Goal: Task Accomplishment & Management: Complete application form

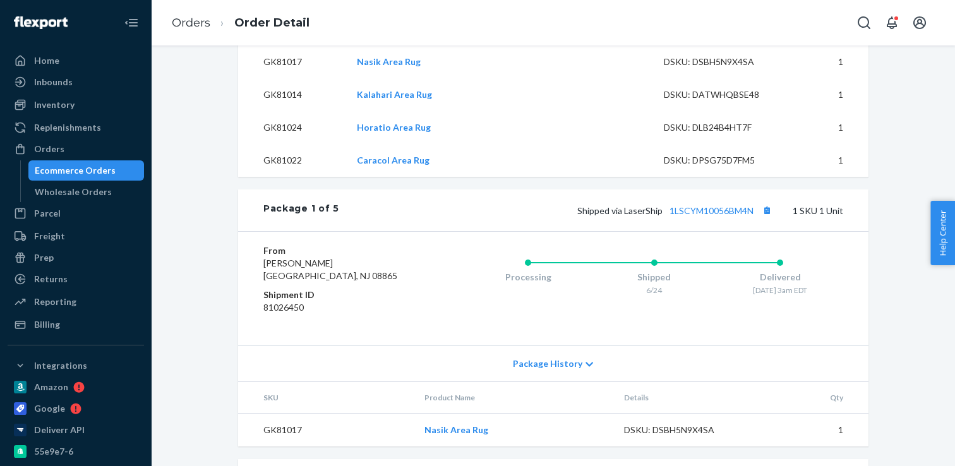
scroll to position [518, 0]
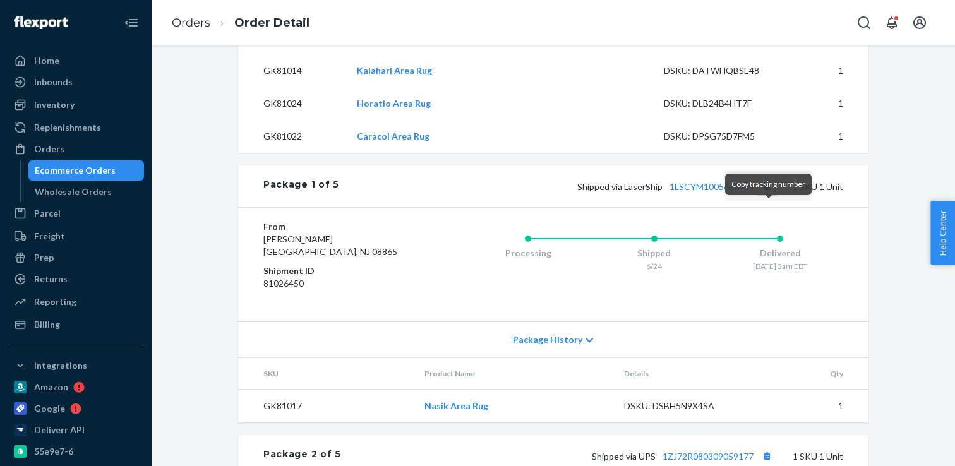
click at [769, 195] on button "Copy tracking number" at bounding box center [766, 186] width 16 height 16
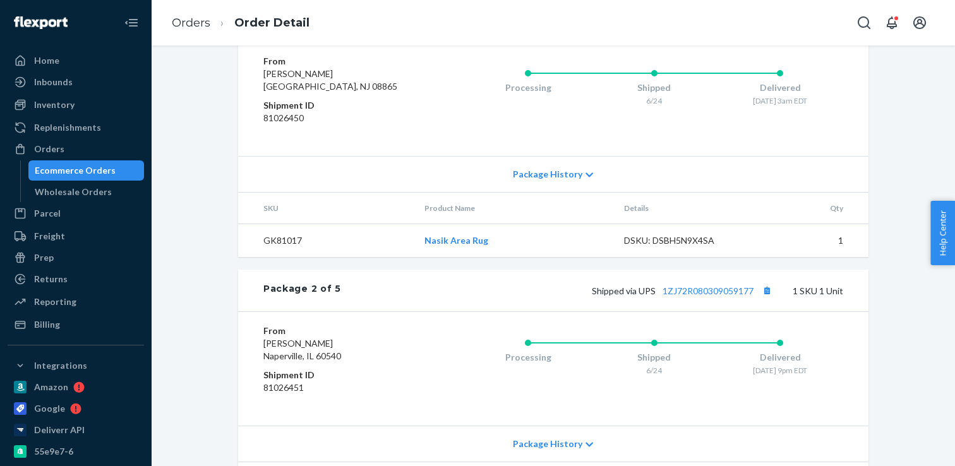
scroll to position [690, 0]
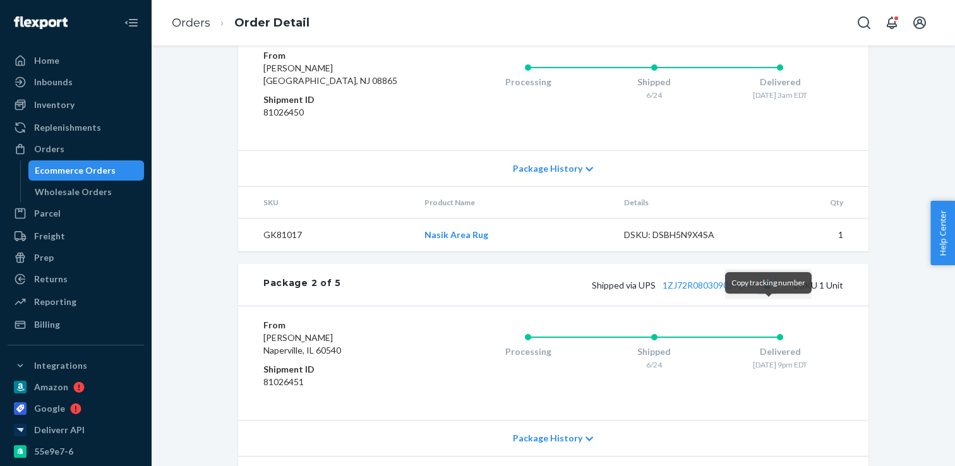
click at [768, 293] on button "Copy tracking number" at bounding box center [766, 285] width 16 height 16
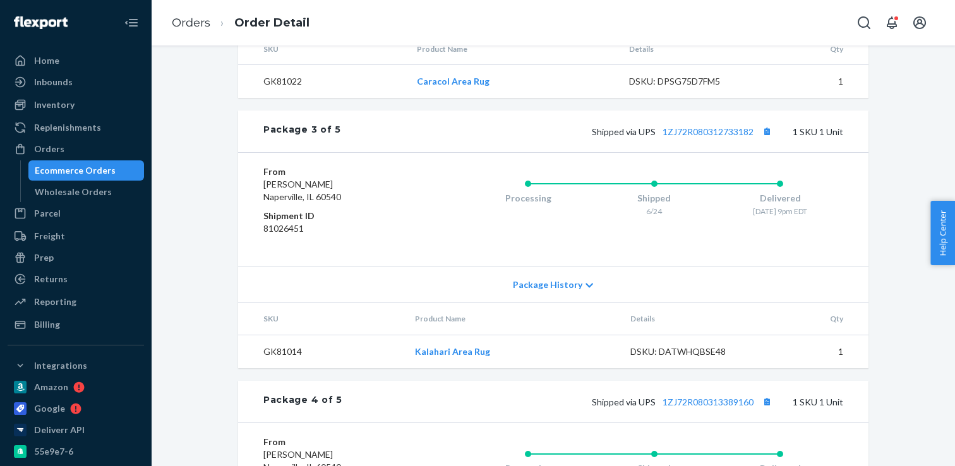
scroll to position [1115, 0]
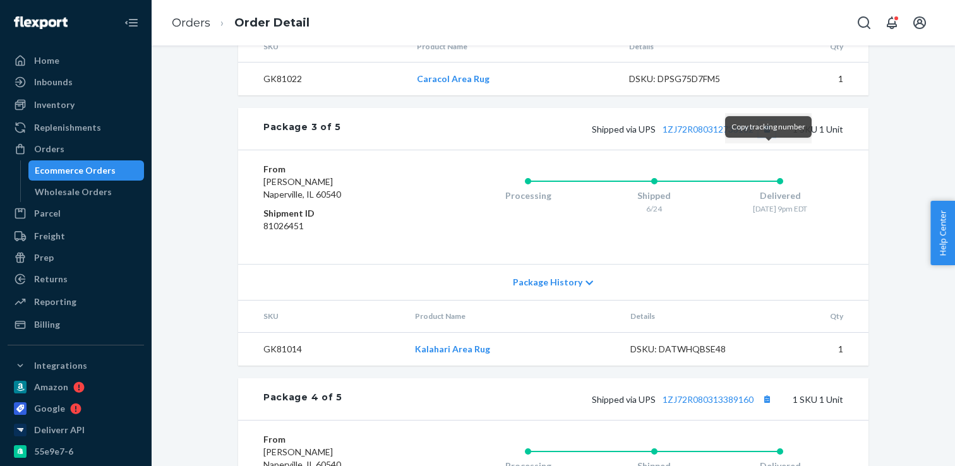
click at [769, 137] on button "Copy tracking number" at bounding box center [766, 129] width 16 height 16
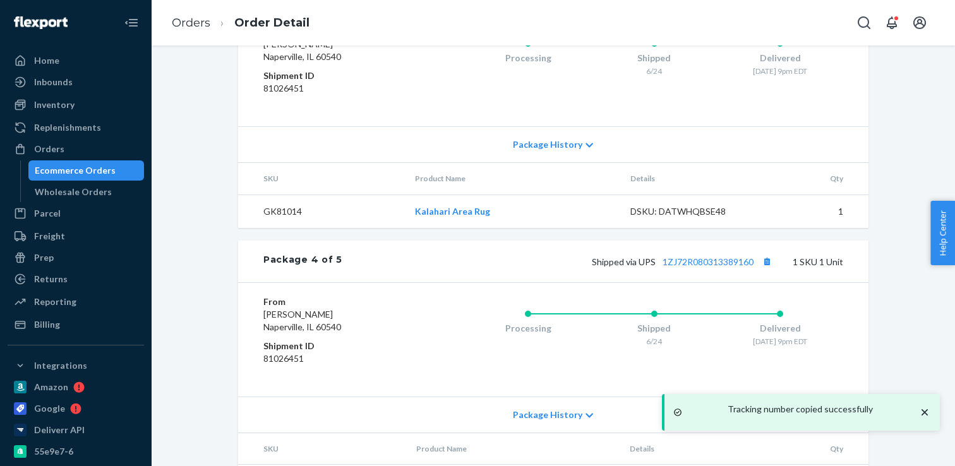
scroll to position [1257, 0]
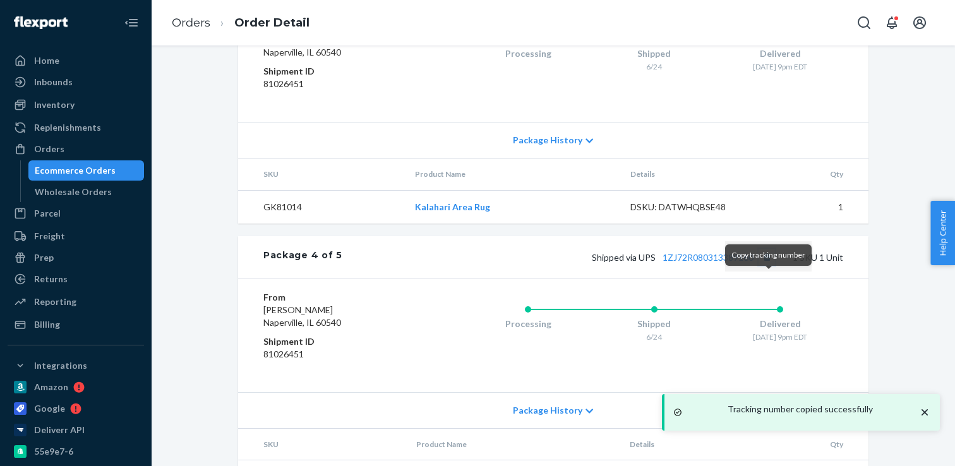
click at [771, 265] on button "Copy tracking number" at bounding box center [766, 257] width 16 height 16
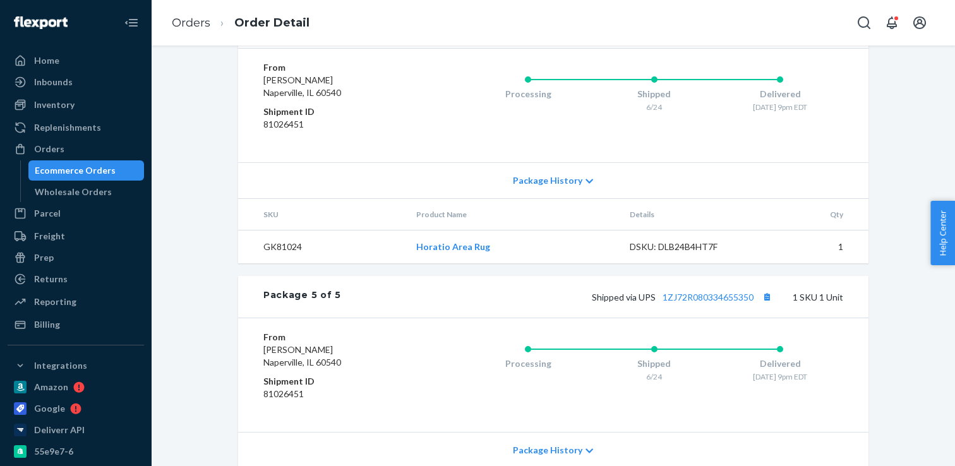
scroll to position [1496, 0]
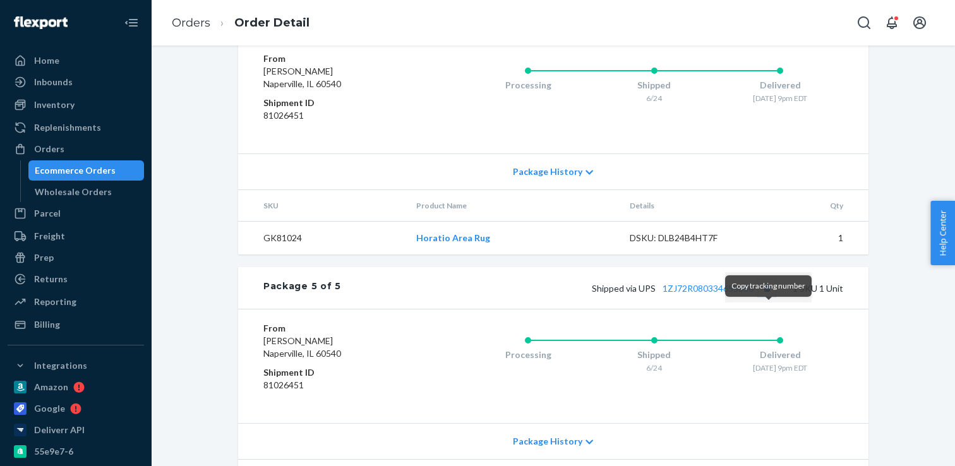
click at [765, 296] on button "Copy tracking number" at bounding box center [766, 288] width 16 height 16
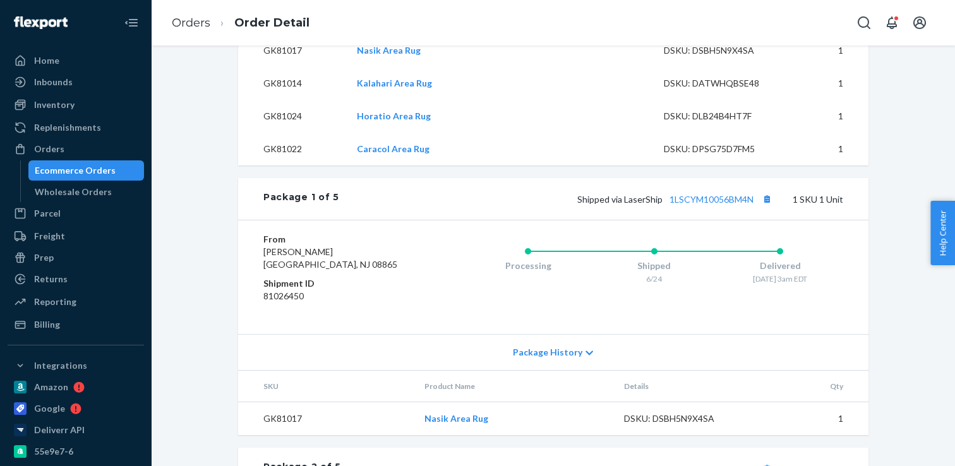
scroll to position [512, 0]
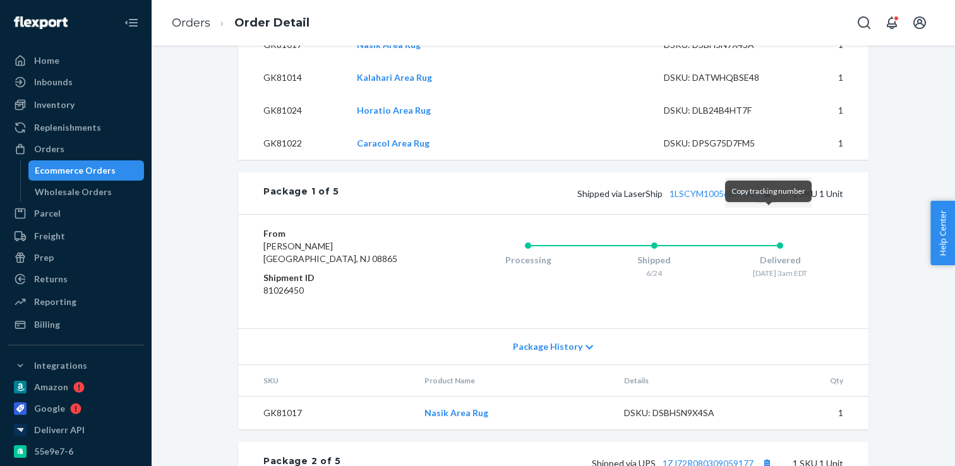
click at [772, 201] on button "Copy tracking number" at bounding box center [766, 193] width 16 height 16
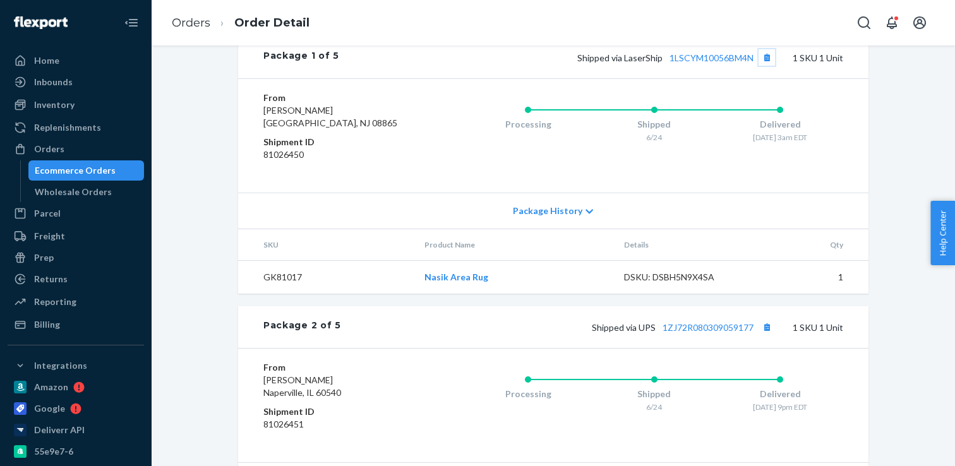
scroll to position [649, 0]
click at [767, 334] on button "Copy tracking number" at bounding box center [766, 326] width 16 height 16
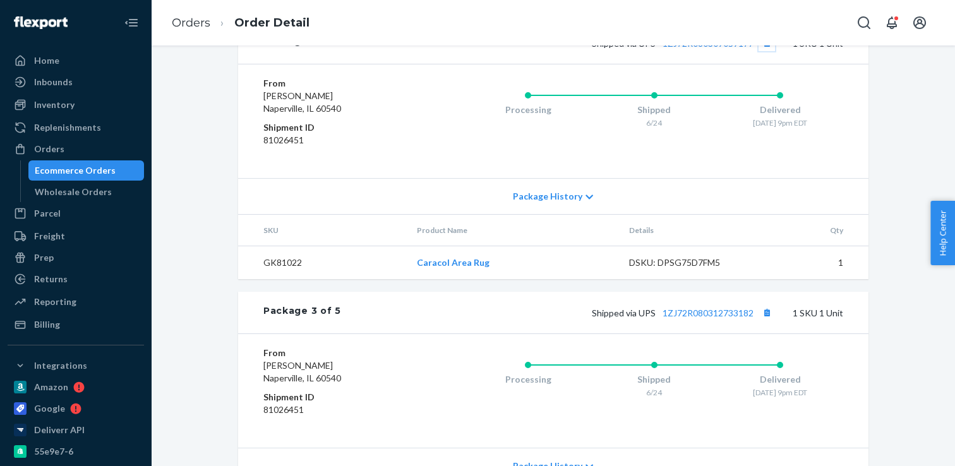
scroll to position [937, 0]
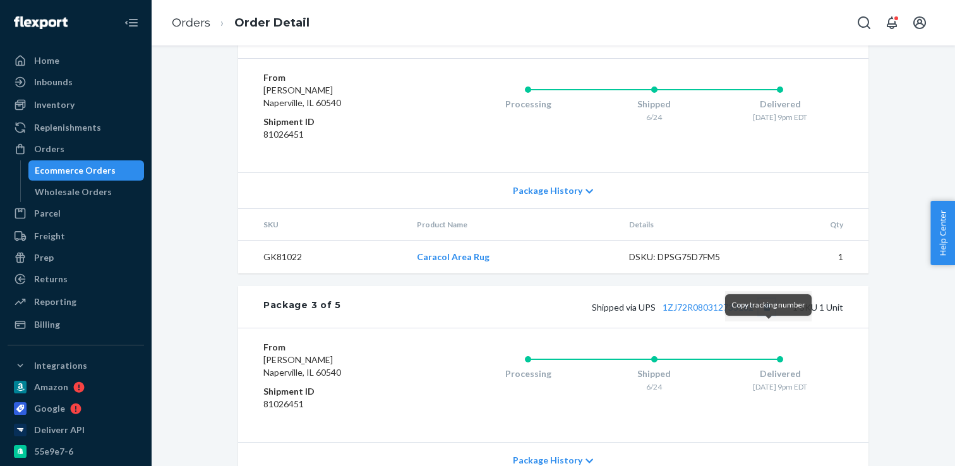
click at [765, 315] on button "Copy tracking number" at bounding box center [766, 307] width 16 height 16
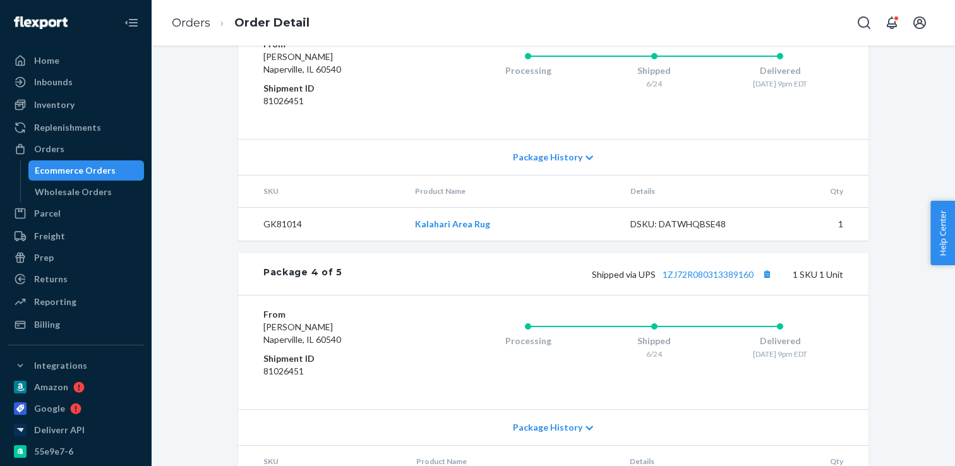
scroll to position [1249, 0]
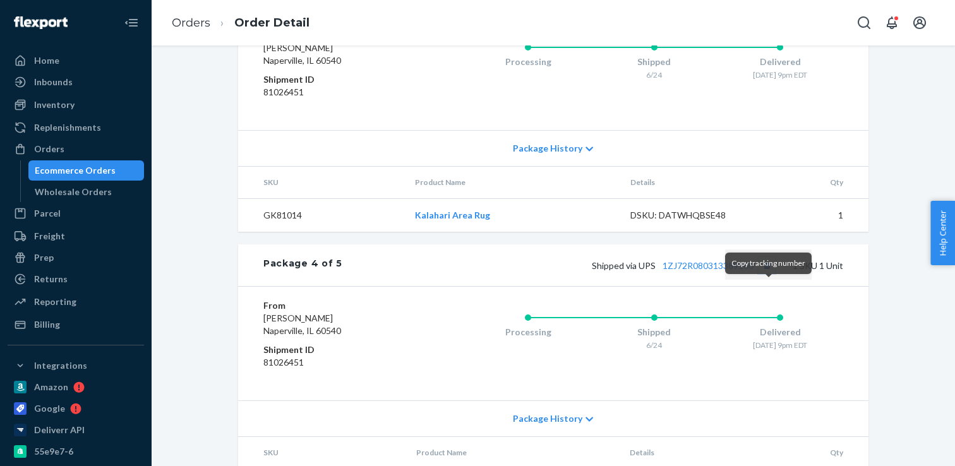
click at [768, 273] on button "Copy tracking number" at bounding box center [766, 265] width 16 height 16
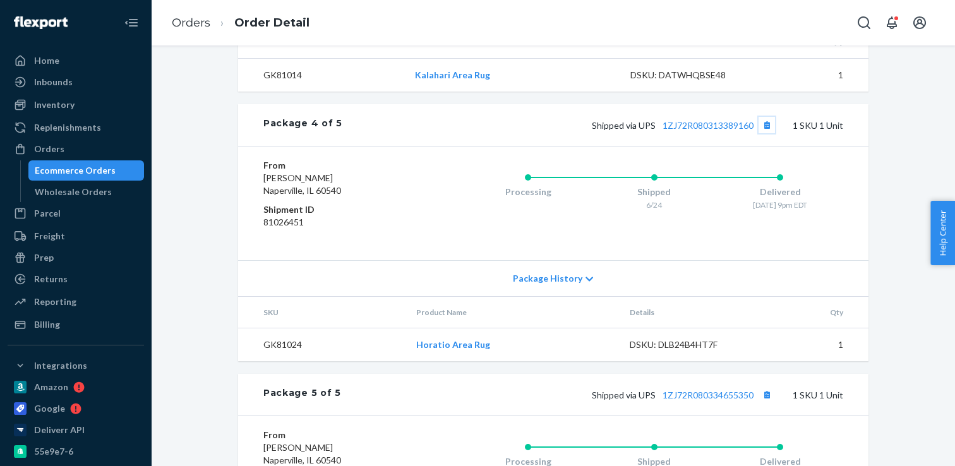
scroll to position [1418, 0]
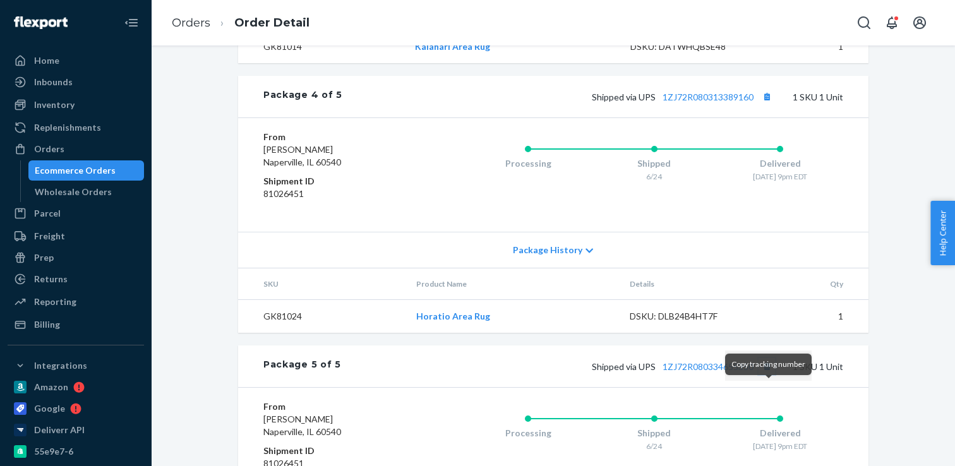
click at [765, 374] on button "Copy tracking number" at bounding box center [766, 366] width 16 height 16
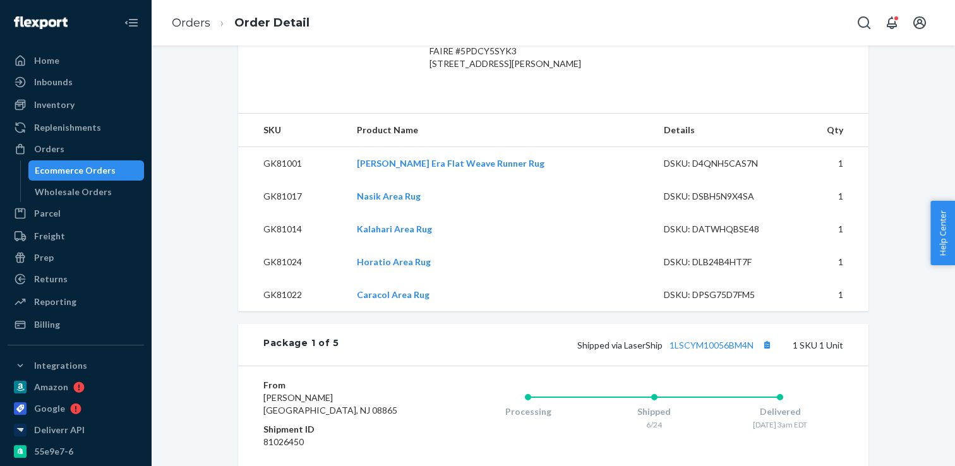
scroll to position [370, 0]
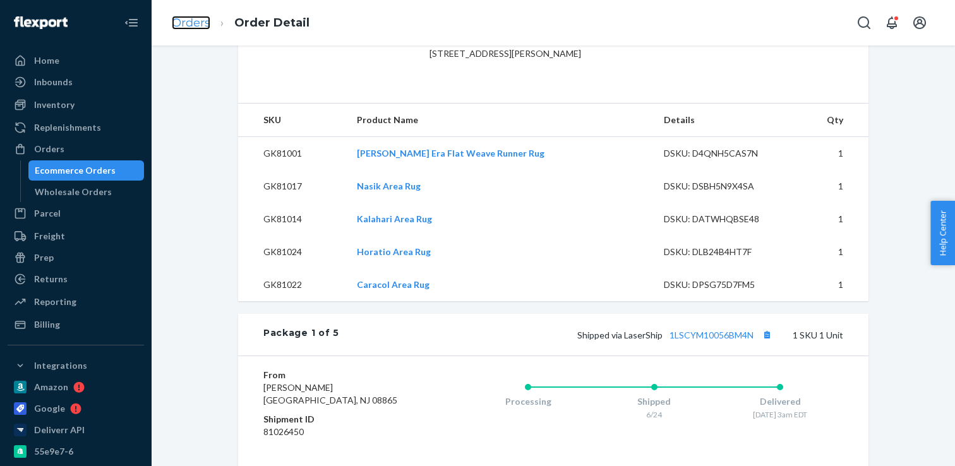
click at [196, 21] on link "Orders" at bounding box center [191, 23] width 39 height 14
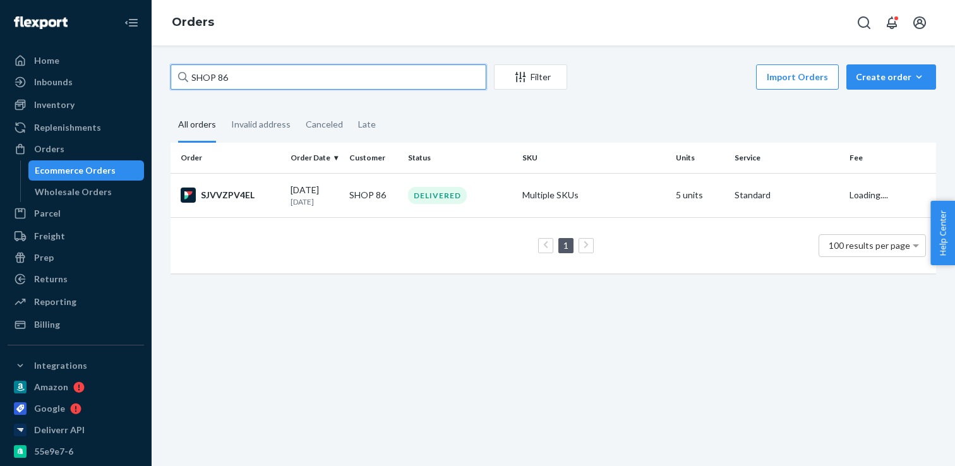
click at [262, 75] on input "SHOP 86" at bounding box center [329, 76] width 316 height 25
paste input "1ZJ72R080334655350"
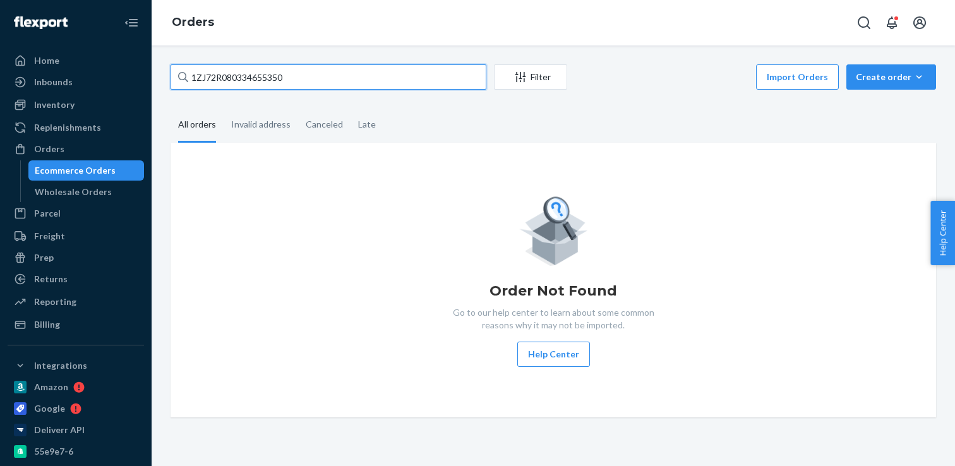
click at [256, 82] on input "1ZJ72R080334655350" at bounding box center [329, 76] width 316 height 25
paste input "SHOP 86"
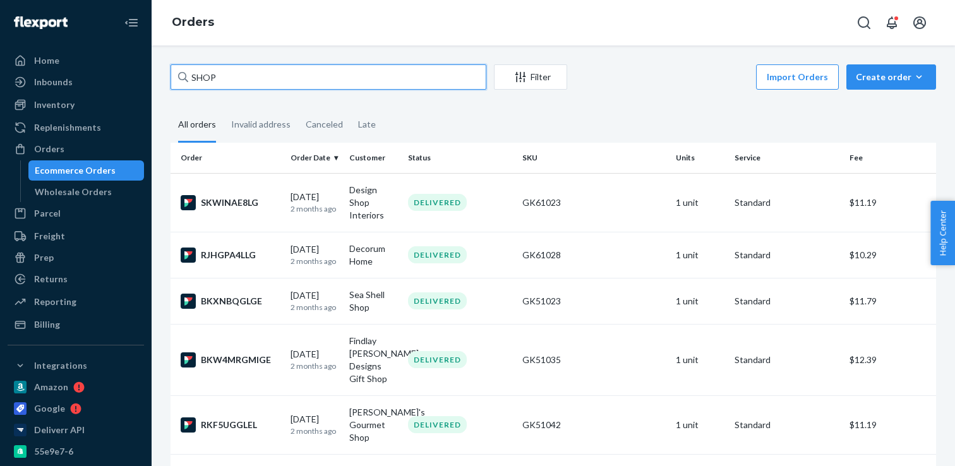
click at [201, 74] on input "SHOP" at bounding box center [329, 76] width 316 height 25
paste input "[PERSON_NAME]"
type input "[PERSON_NAME]"
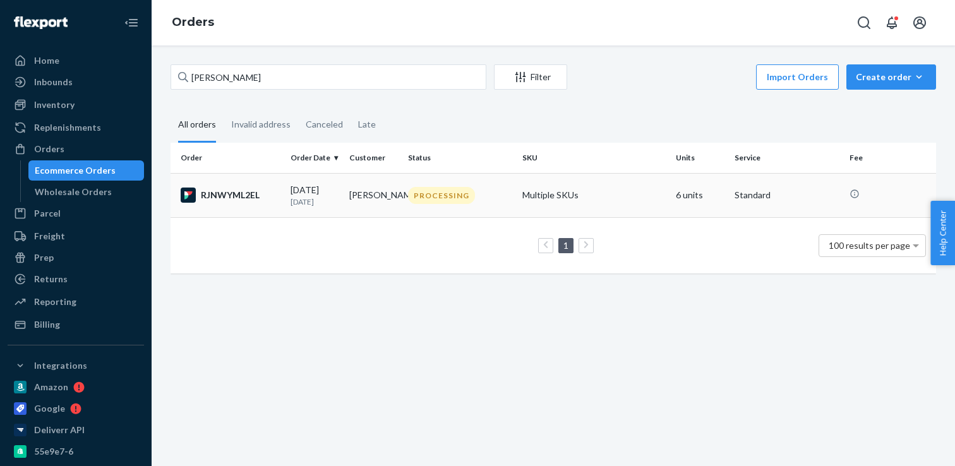
click at [433, 198] on div "PROCESSING" at bounding box center [441, 195] width 67 height 17
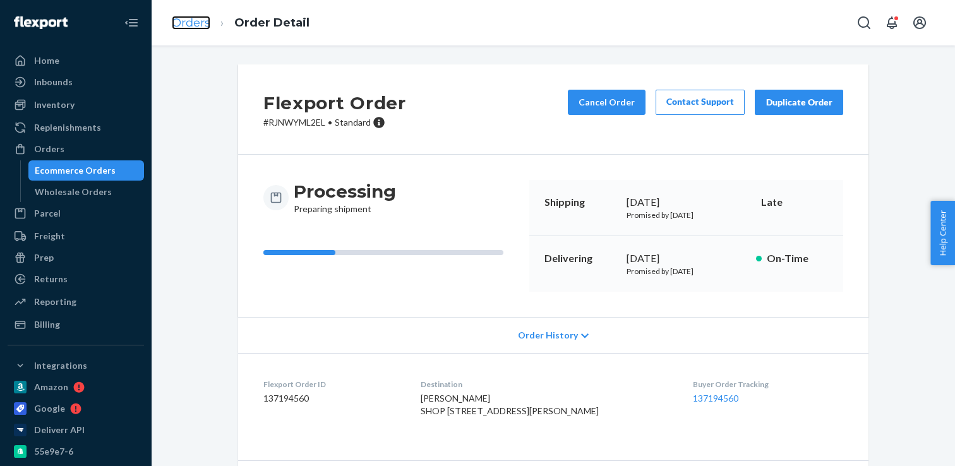
click at [191, 21] on link "Orders" at bounding box center [191, 23] width 39 height 14
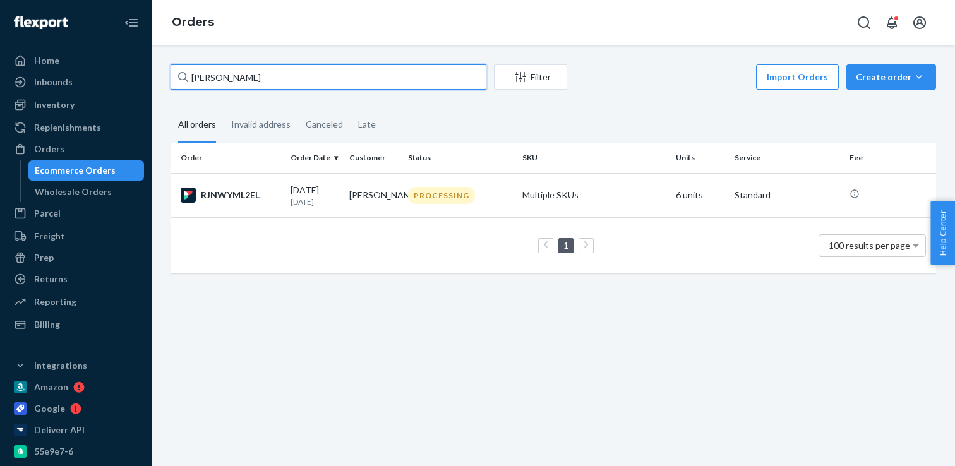
click at [272, 82] on input "[PERSON_NAME]" at bounding box center [329, 76] width 316 height 25
paste input "[PERSON_NAME]"
type input "[PERSON_NAME]"
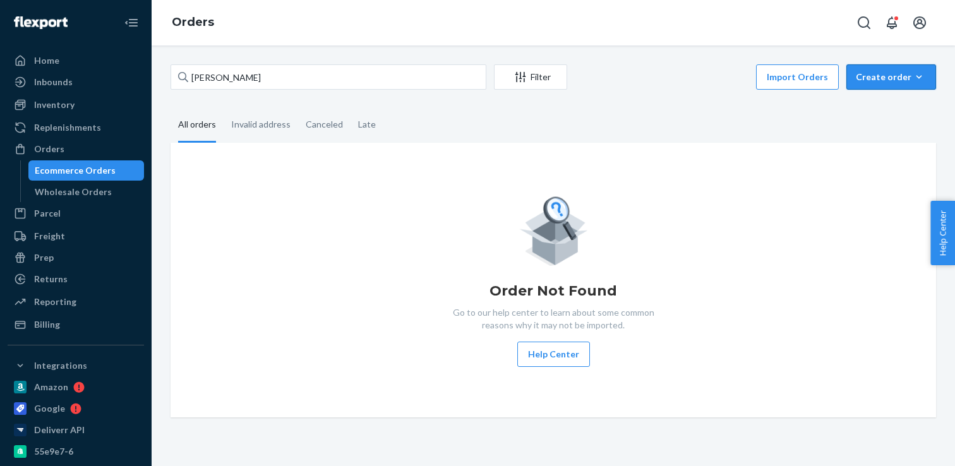
click at [889, 83] on button "Create order Ecommerce order Removal order" at bounding box center [891, 76] width 90 height 25
click at [889, 97] on span "Ecommerce order" at bounding box center [857, 92] width 69 height 9
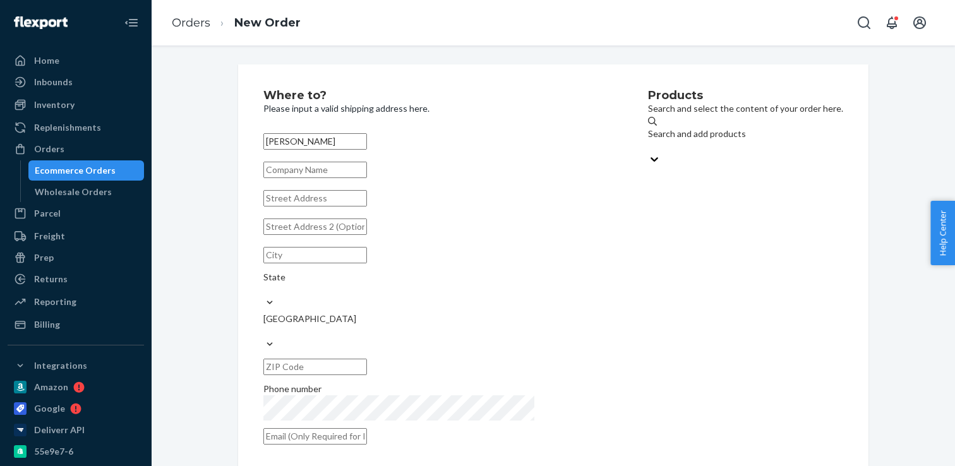
type input "[PERSON_NAME]"
click at [367, 207] on input "text" at bounding box center [315, 198] width 104 height 16
paste input "[STREET_ADDRESS]"
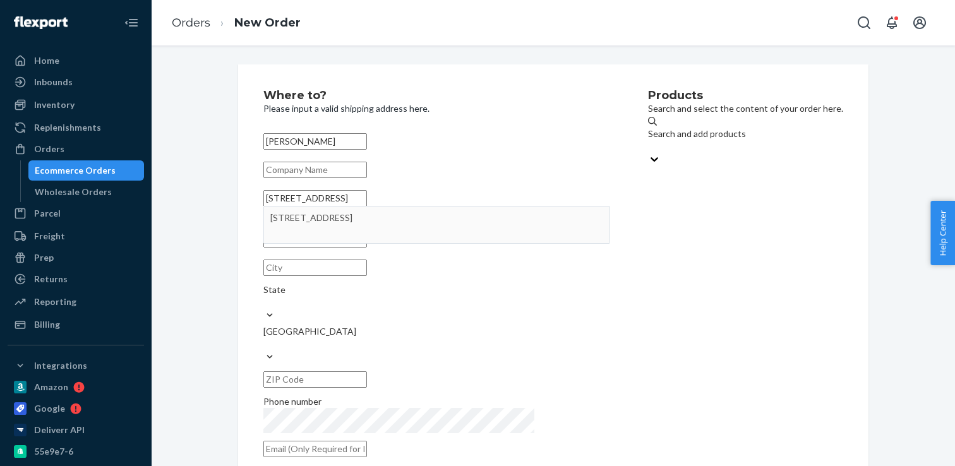
type input "[STREET_ADDRESS]"
type input "[PERSON_NAME]"
type input "98033"
type input "1260 [GEOGRAPHIC_DATA]"
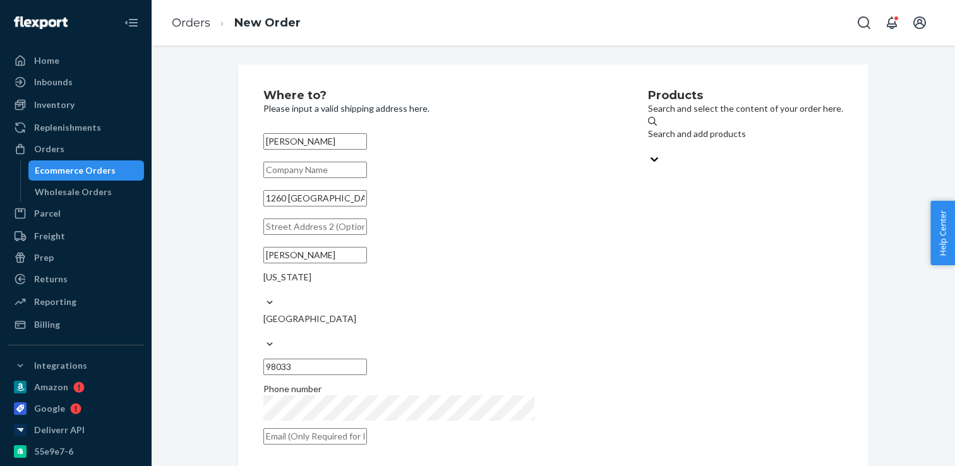
click at [688, 132] on div "Search and add products" at bounding box center [745, 134] width 195 height 13
click at [649, 140] on input "Search and add products" at bounding box center [648, 146] width 1 height 13
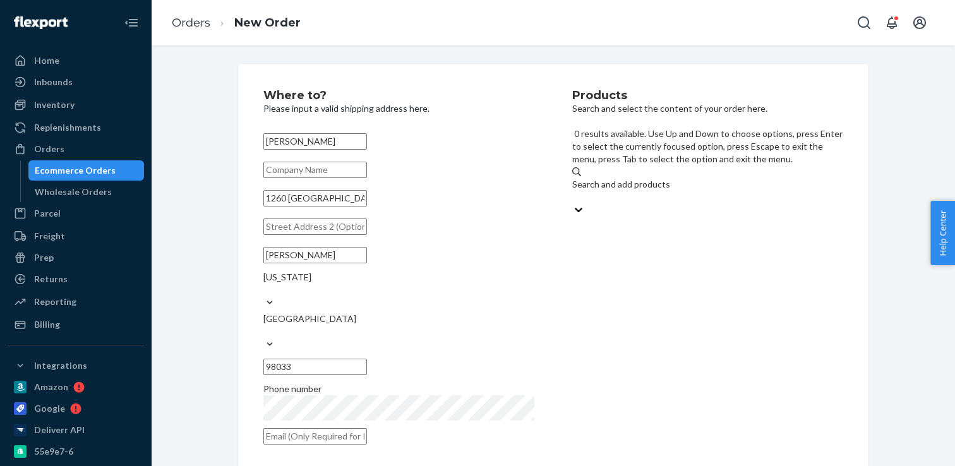
paste input "GK51193"
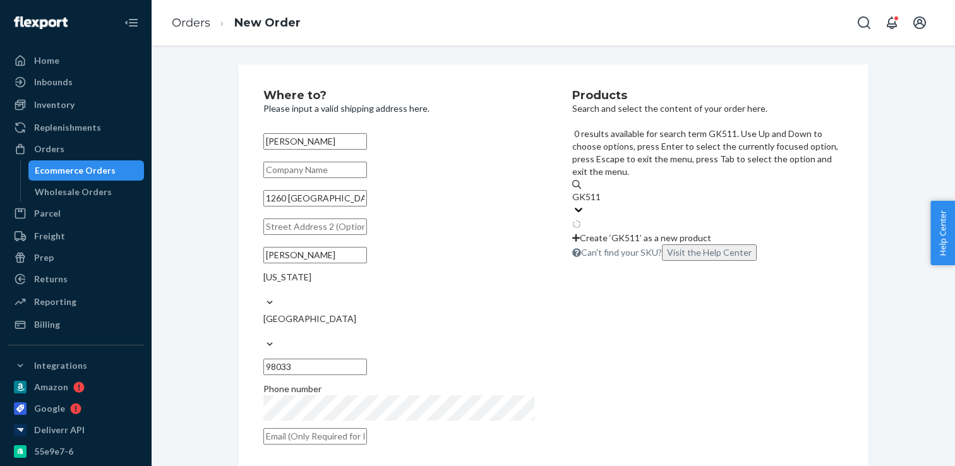
type input "GK51"
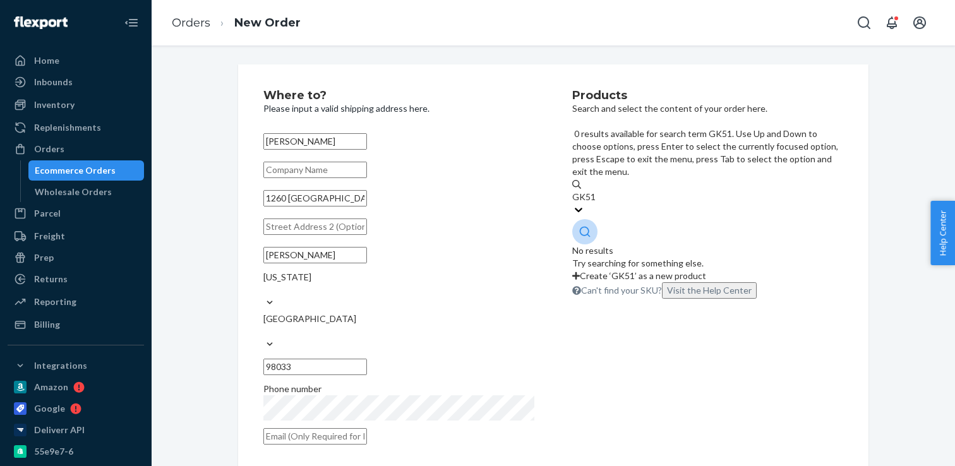
click at [596, 191] on input "GK51" at bounding box center [584, 197] width 24 height 13
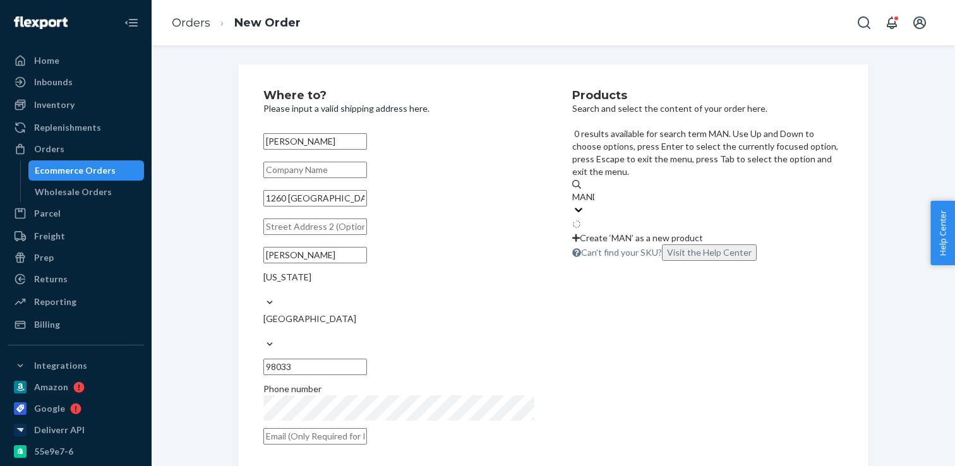
type input "MANDA"
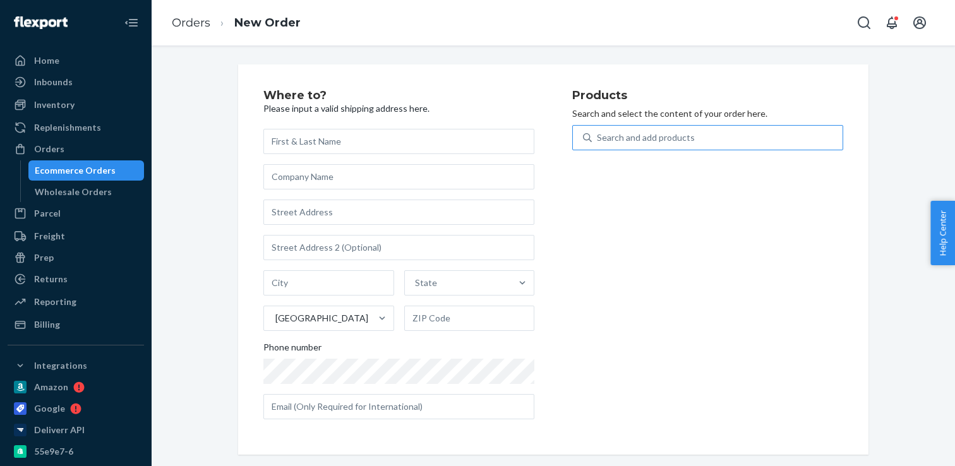
click at [628, 148] on div "Search and add products" at bounding box center [717, 137] width 251 height 23
click at [598, 144] on input "Search and add products" at bounding box center [597, 137] width 1 height 13
paste input "GK51193"
type input "GK51193"
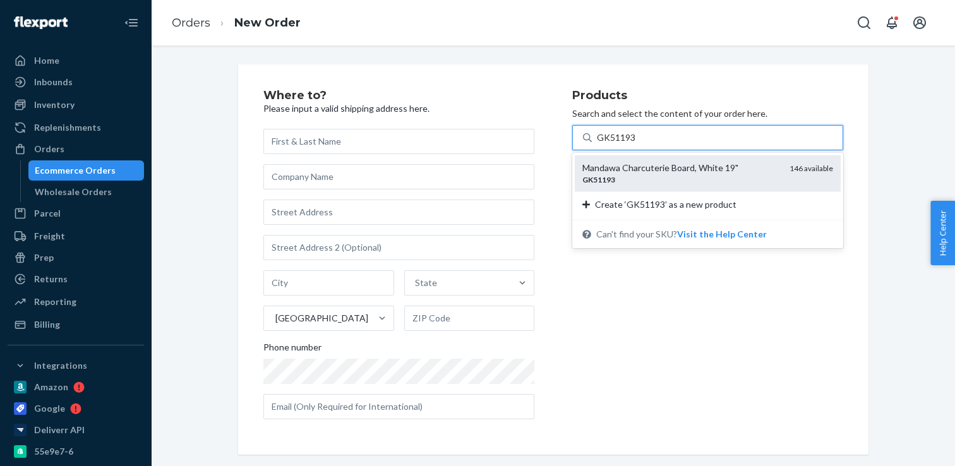
click at [693, 178] on div "GK51193" at bounding box center [680, 179] width 197 height 11
click at [636, 144] on input "GK51193" at bounding box center [616, 137] width 39 height 13
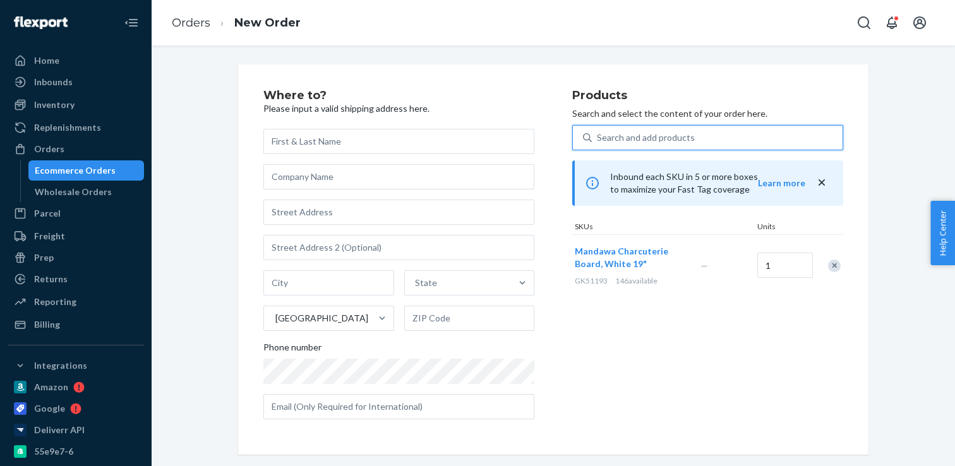
click at [636, 141] on div "Search and add products" at bounding box center [646, 137] width 98 height 13
click at [598, 141] on input "0 results available. Select is focused ,type to refine list, press Down to open…" at bounding box center [597, 137] width 1 height 13
paste input "GK51133"
type input "GK51133"
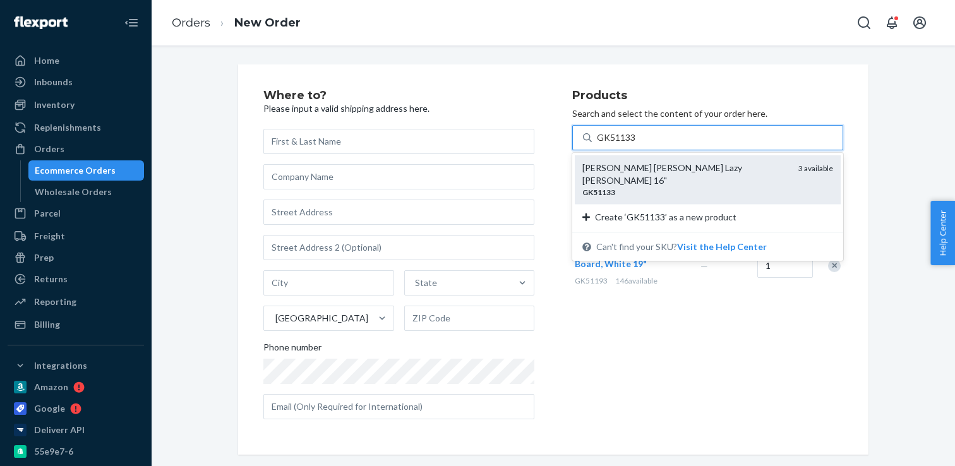
click at [695, 187] on div "GK51133" at bounding box center [685, 192] width 206 height 11
click at [636, 144] on input "GK51133" at bounding box center [616, 137] width 39 height 13
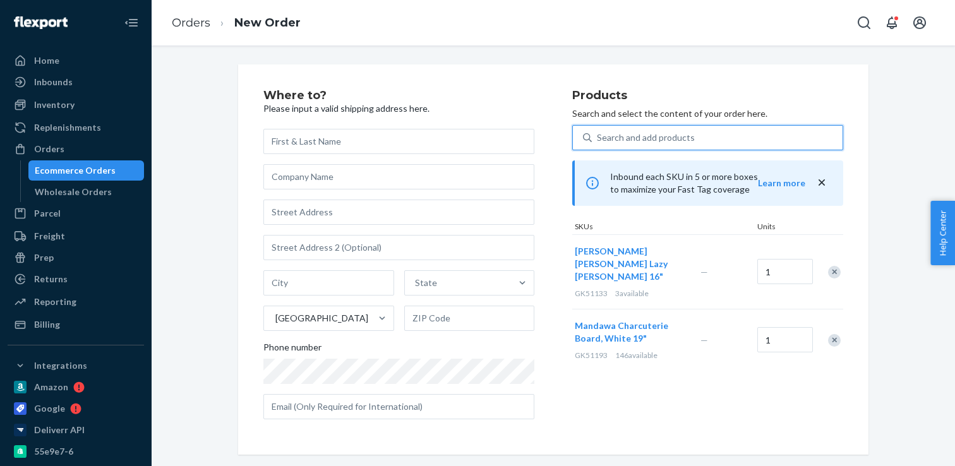
click at [791, 246] on div "1" at bounding box center [783, 271] width 57 height 51
click at [791, 268] on input "1" at bounding box center [785, 271] width 56 height 25
type input "2"
click at [448, 142] on input "text" at bounding box center [398, 141] width 271 height 25
paste input "[PERSON_NAME]"
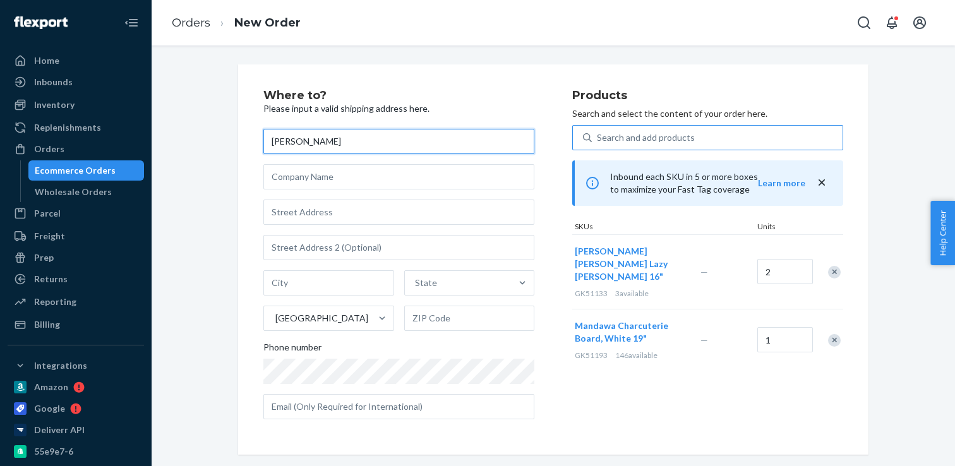
type input "[PERSON_NAME]"
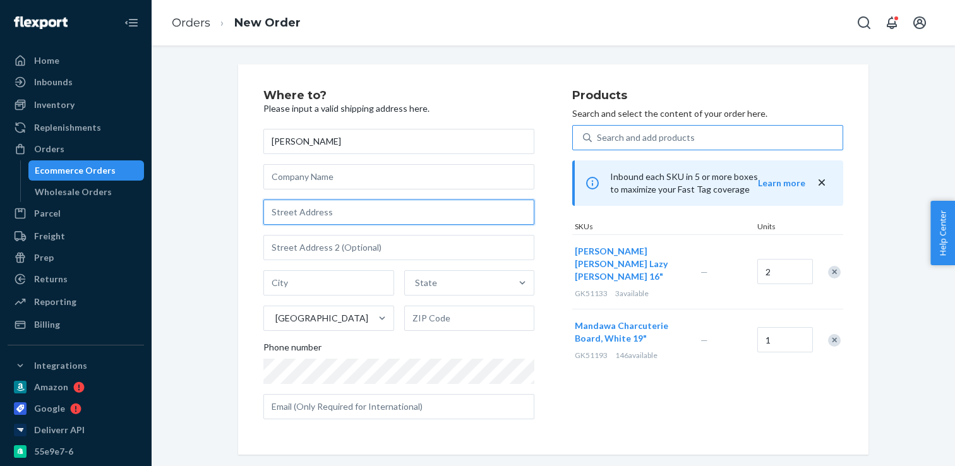
click at [379, 212] on input "text" at bounding box center [398, 212] width 271 height 25
paste input "[STREET_ADDRESS]"
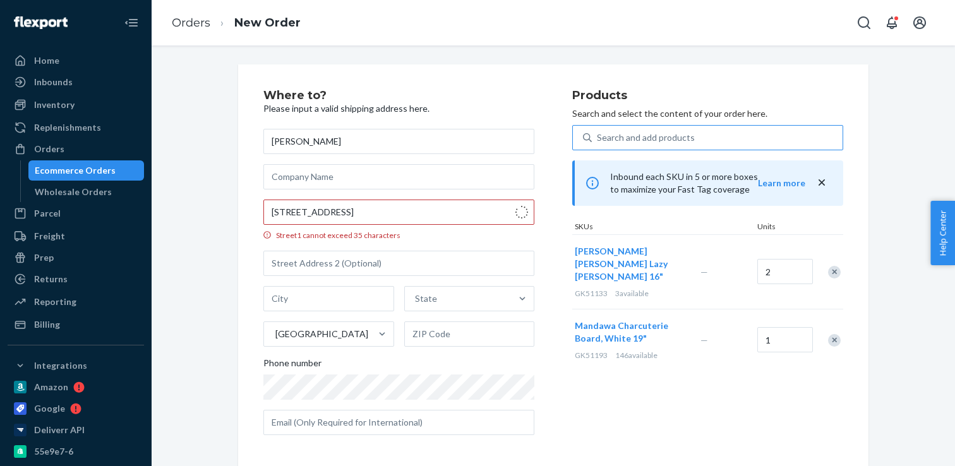
type input "1260 [GEOGRAPHIC_DATA]"
type input "[PERSON_NAME]"
type input "98033"
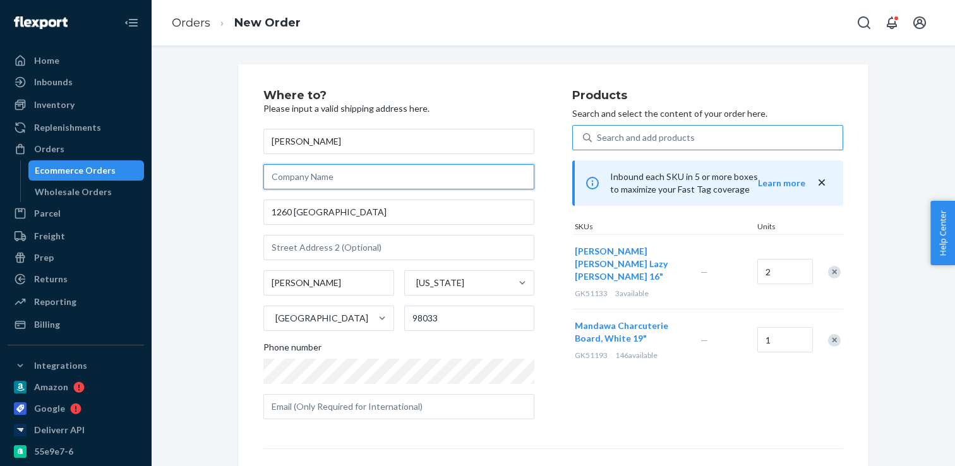
click at [321, 177] on input "text" at bounding box center [398, 176] width 271 height 25
paste input "#M3PW4WQZWT"
type input "FAIRE #M3PW4WQZWT"
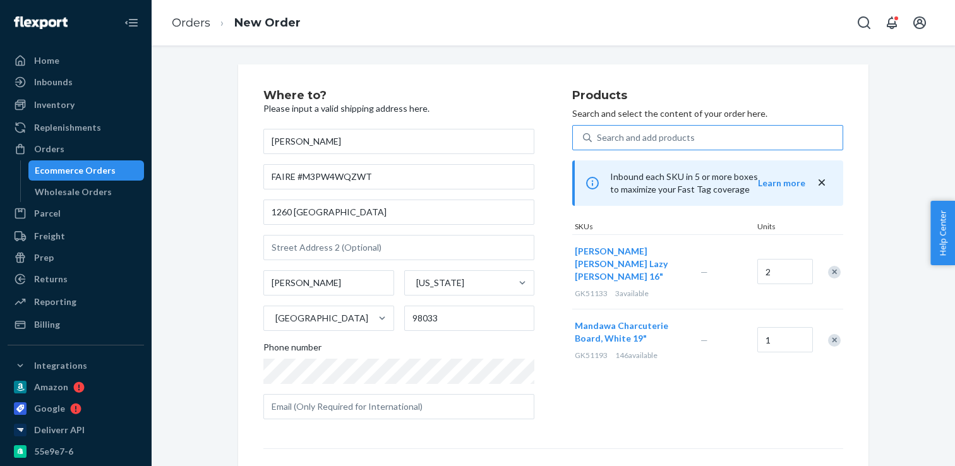
click at [646, 141] on div "Search and add products" at bounding box center [646, 137] width 98 height 13
click at [598, 141] on input "Search and add products" at bounding box center [597, 137] width 1 height 13
click at [653, 134] on div "Search and add products" at bounding box center [646, 137] width 98 height 13
click at [598, 134] on input "0 results available. Use Up and Down to choose options, press Enter to select t…" at bounding box center [597, 137] width 1 height 13
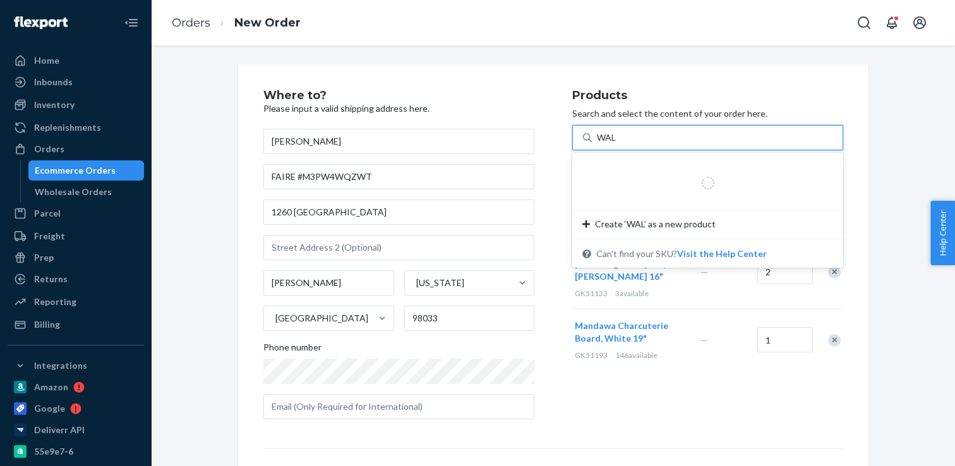
type input "WALL"
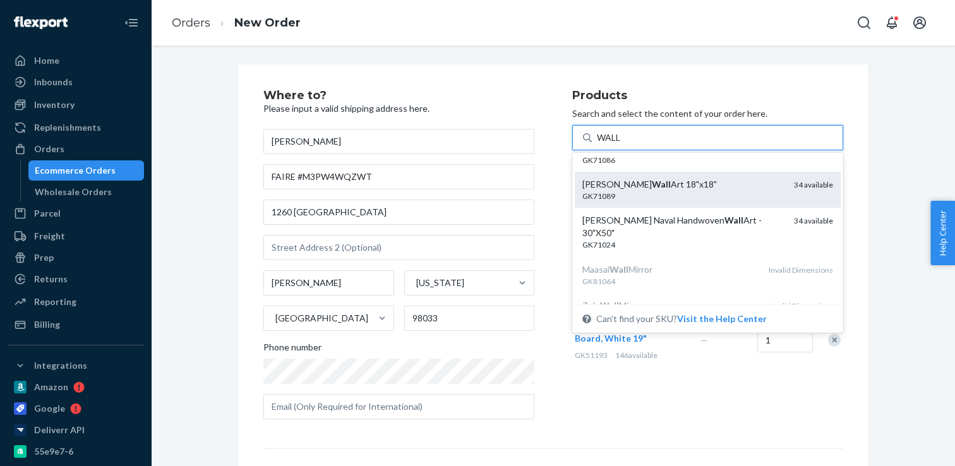
scroll to position [116, 0]
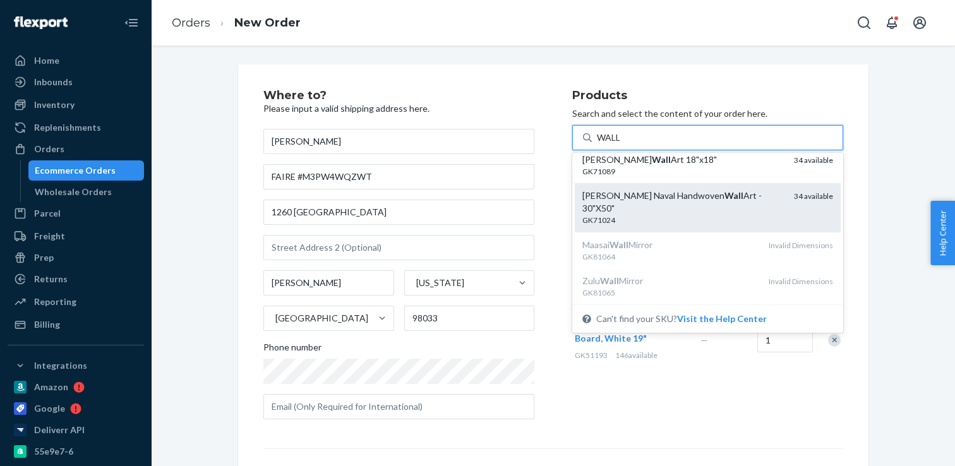
click at [705, 201] on div "GAURI KOHLI Naval Handwoven Wall Art - 30"X50"" at bounding box center [682, 201] width 201 height 25
click at [622, 144] on input "WALL" at bounding box center [609, 137] width 25 height 13
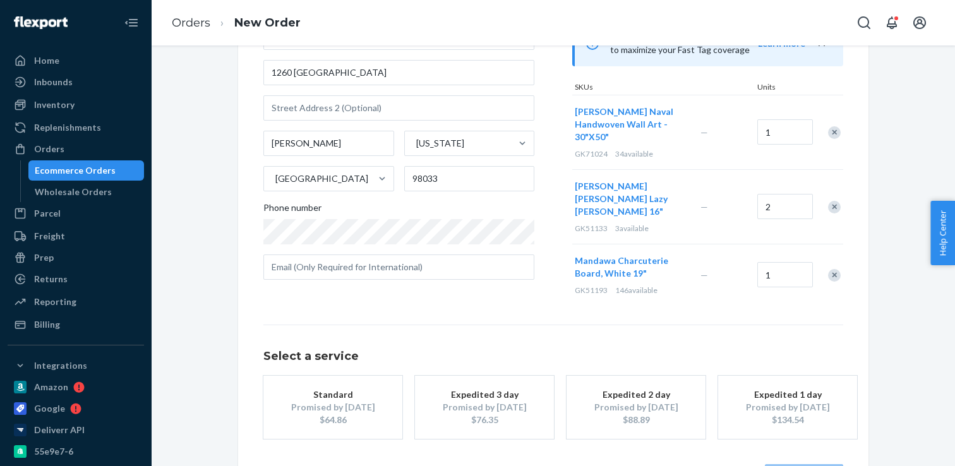
scroll to position [141, 0]
click at [313, 412] on div "$64.86" at bounding box center [332, 418] width 101 height 13
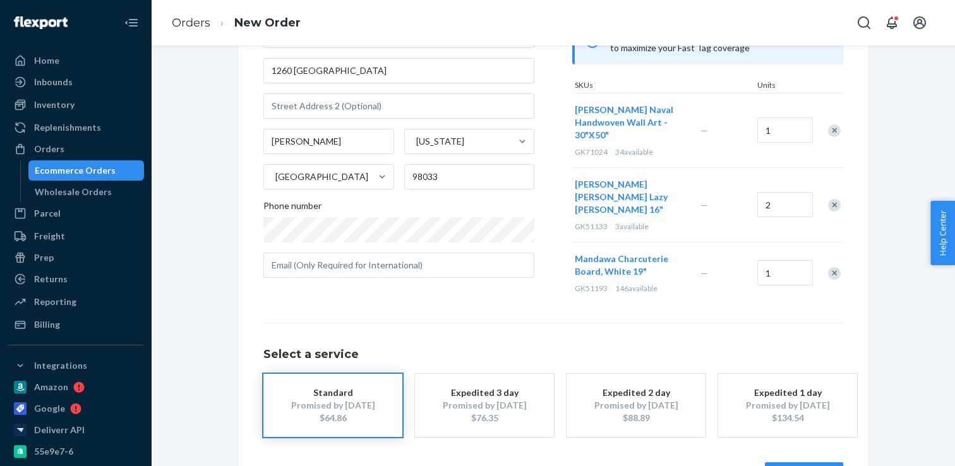
scroll to position [176, 0]
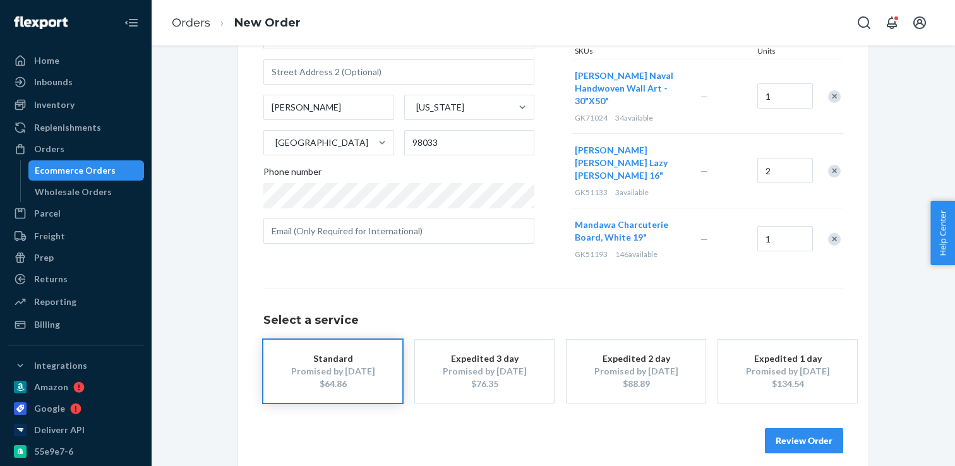
click at [778, 428] on button "Review Order" at bounding box center [804, 440] width 78 height 25
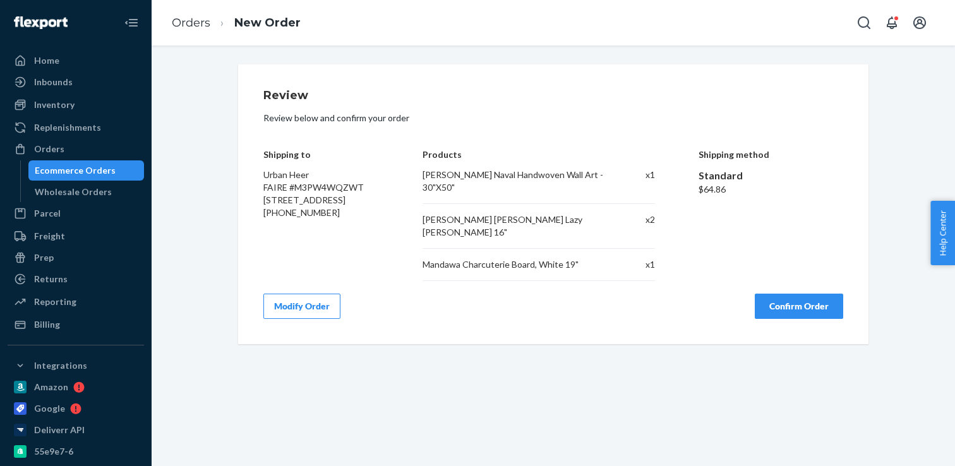
click at [777, 299] on button "Confirm Order" at bounding box center [799, 306] width 88 height 25
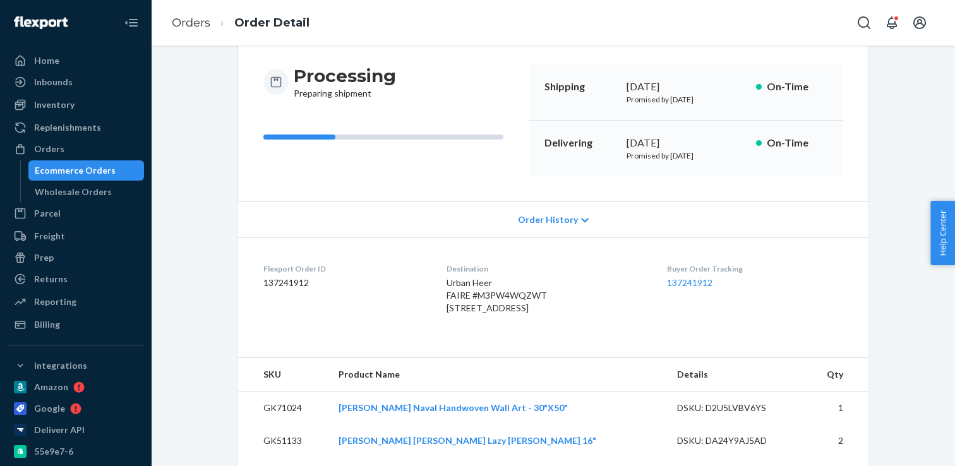
scroll to position [180, 0]
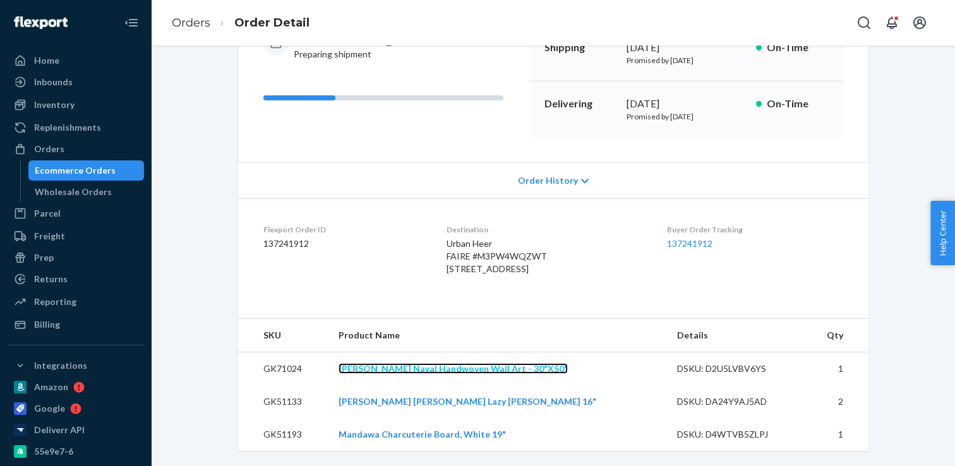
click at [416, 371] on link "GAURI KOHLI Naval Handwoven Wall Art - 30"X50"" at bounding box center [452, 368] width 229 height 11
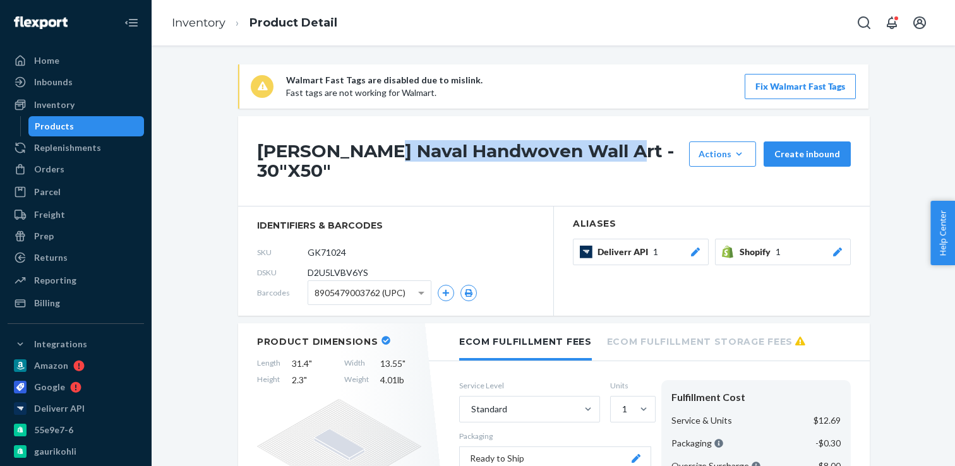
drag, startPoint x: 388, startPoint y: 97, endPoint x: 631, endPoint y: 159, distance: 250.3
click at [631, 159] on h1 "[PERSON_NAME] Naval Handwoven Wall Art - 30"X50"" at bounding box center [470, 160] width 426 height 39
copy h1 "Naval Handwoven Wall Art"
